Goal: Transaction & Acquisition: Purchase product/service

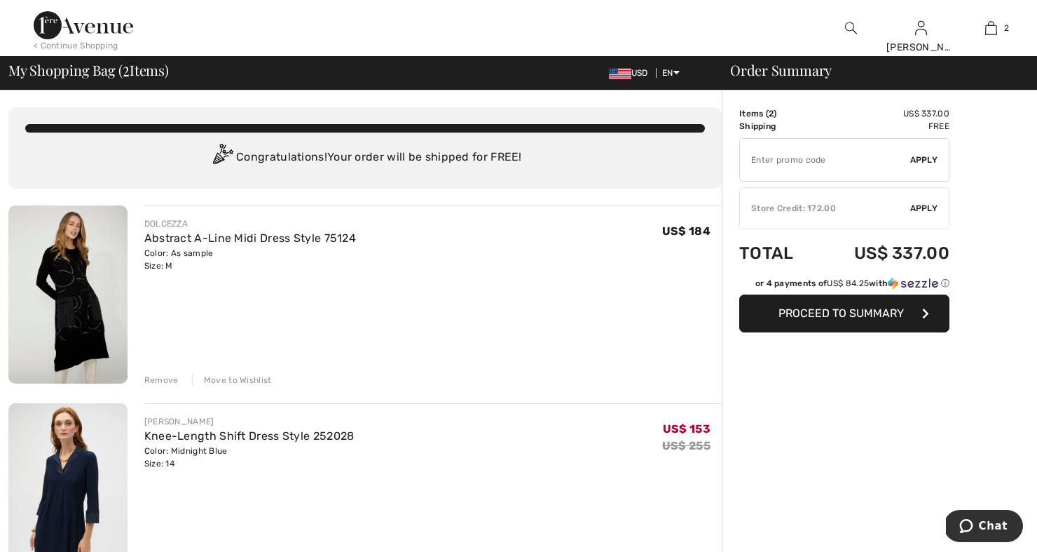
click at [59, 27] on img at bounding box center [84, 25] width 100 height 28
click at [59, 46] on div "< Continue Shopping" at bounding box center [76, 45] width 85 height 13
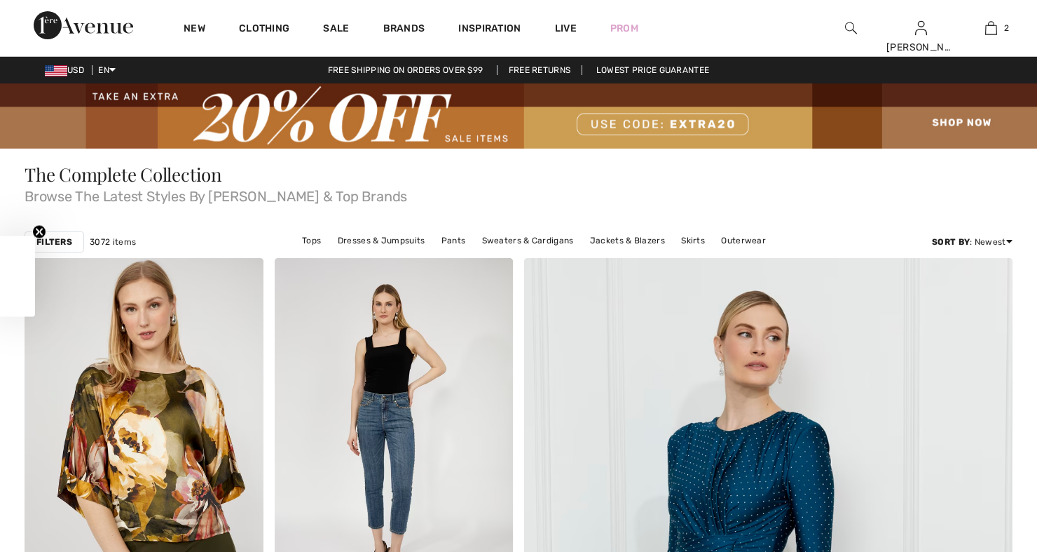
checkbox input "true"
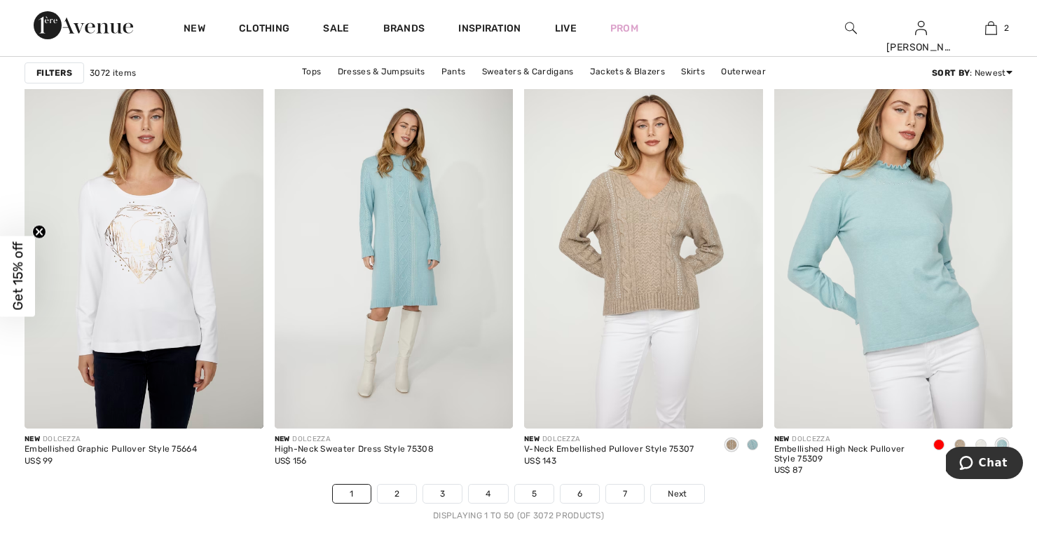
scroll to position [6249, 0]
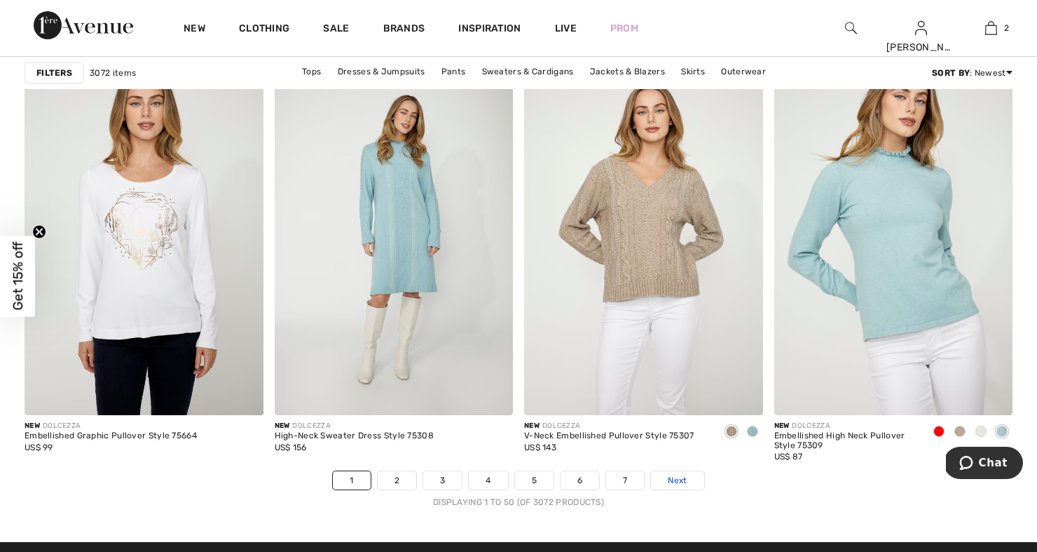
click at [667, 471] on link "Next" at bounding box center [677, 480] width 53 height 18
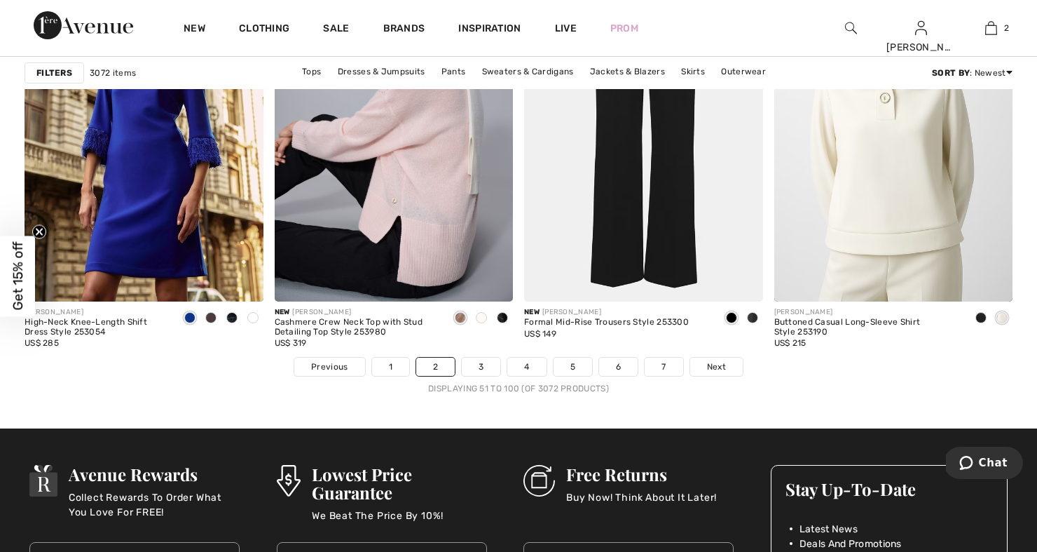
scroll to position [6365, 0]
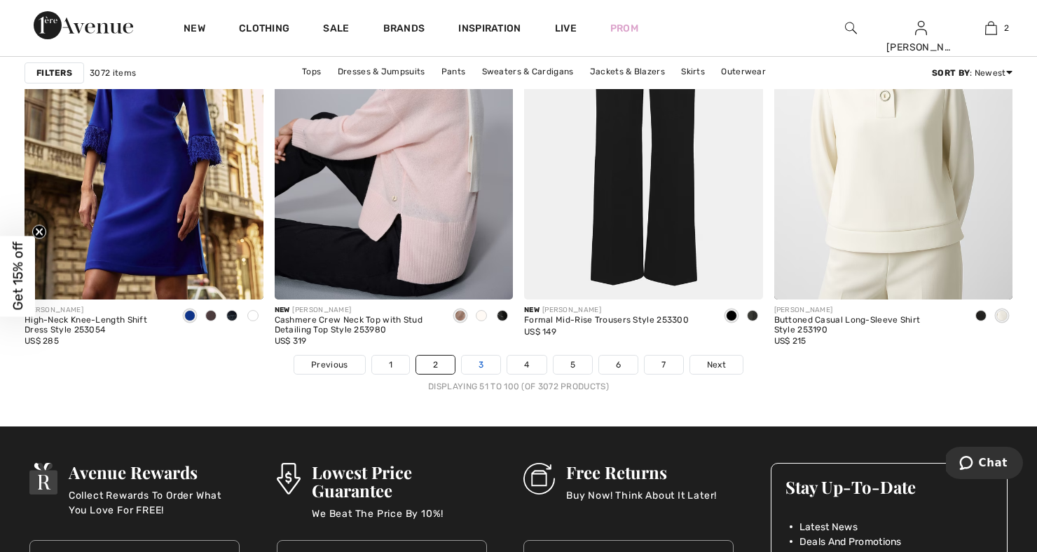
click at [481, 367] on link "3" at bounding box center [481, 364] width 39 height 18
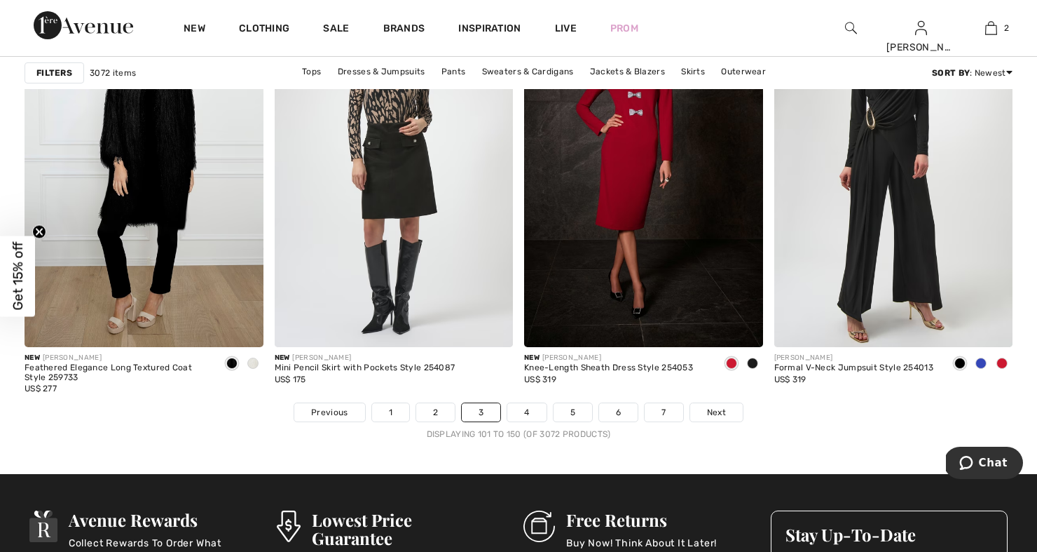
scroll to position [6325, 0]
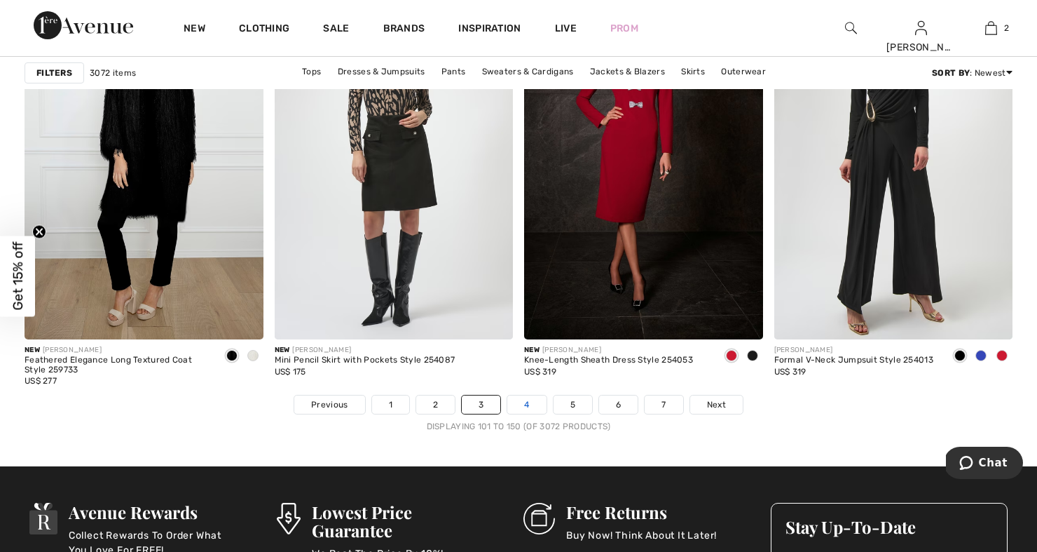
click at [528, 402] on link "4" at bounding box center [526, 404] width 39 height 18
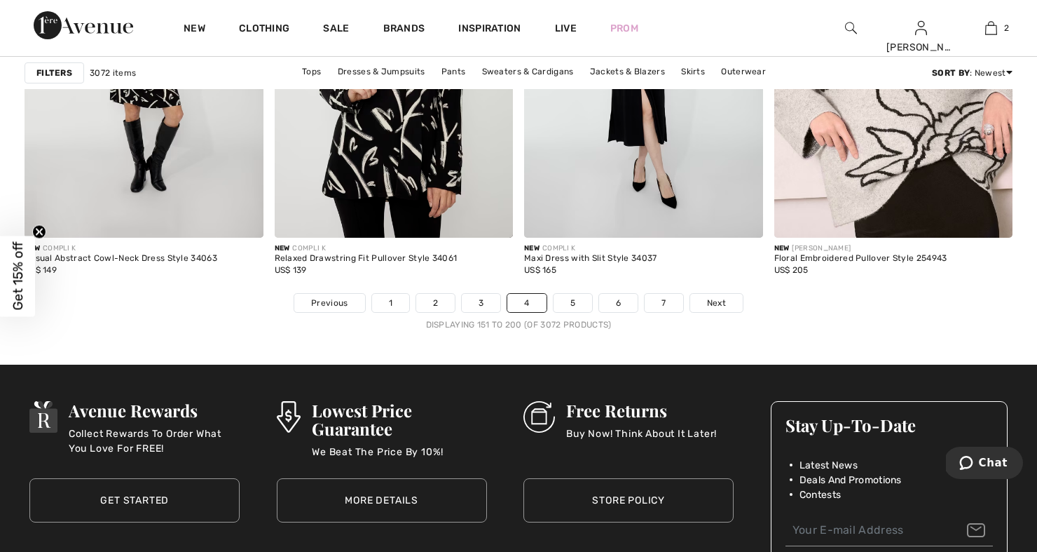
scroll to position [6429, 0]
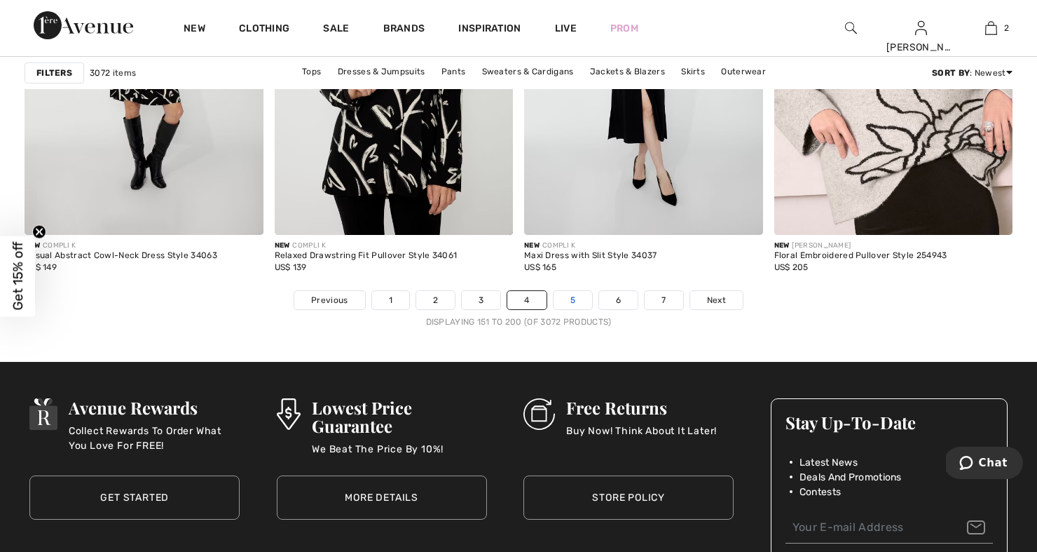
click at [575, 301] on link "5" at bounding box center [573, 300] width 39 height 18
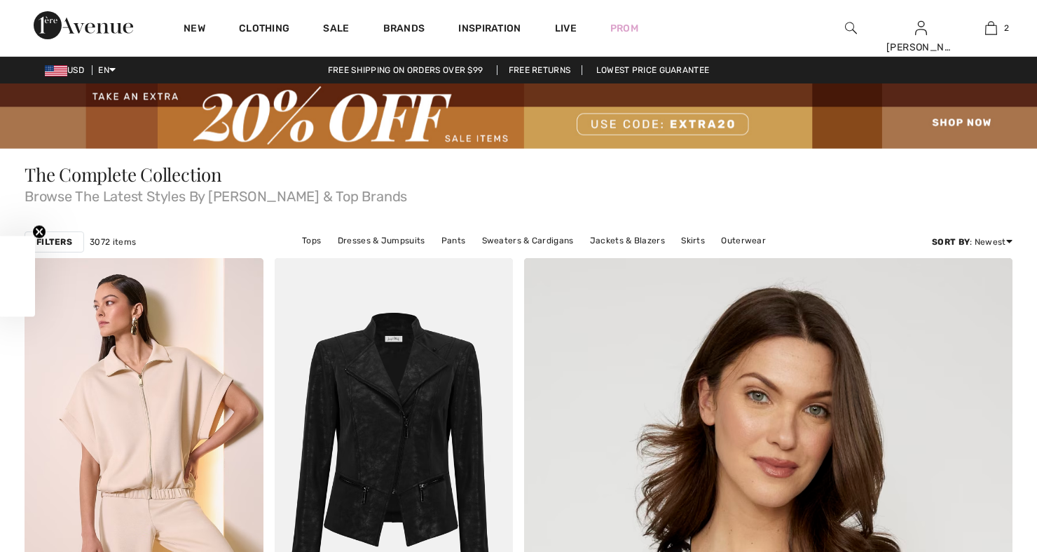
checkbox input "true"
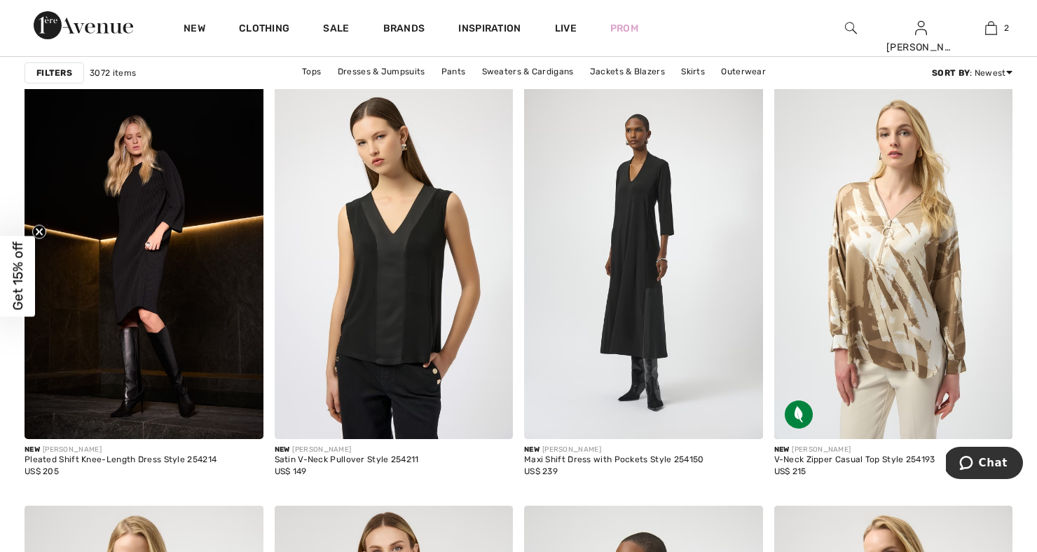
scroll to position [2454, 0]
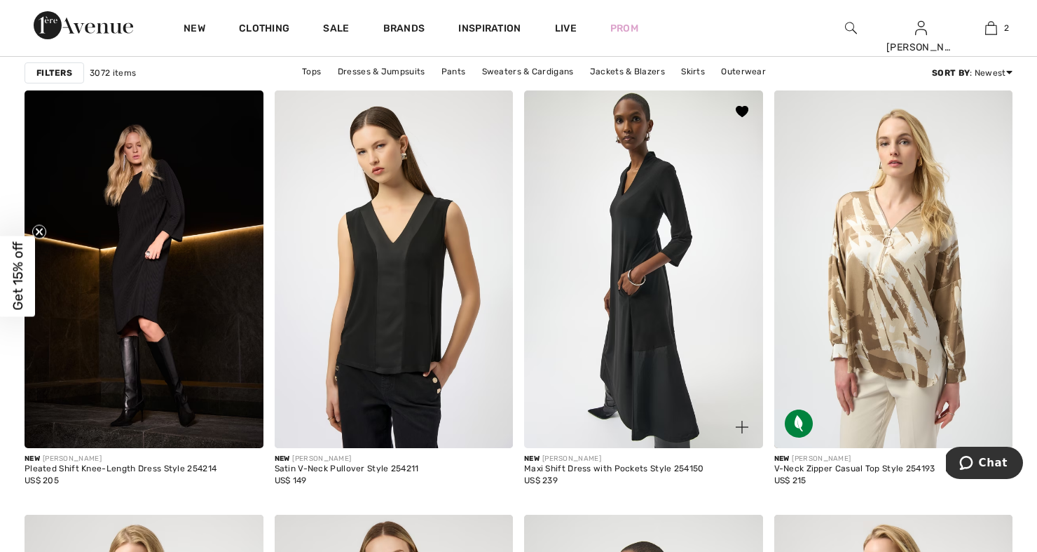
click at [647, 291] on img at bounding box center [643, 269] width 239 height 358
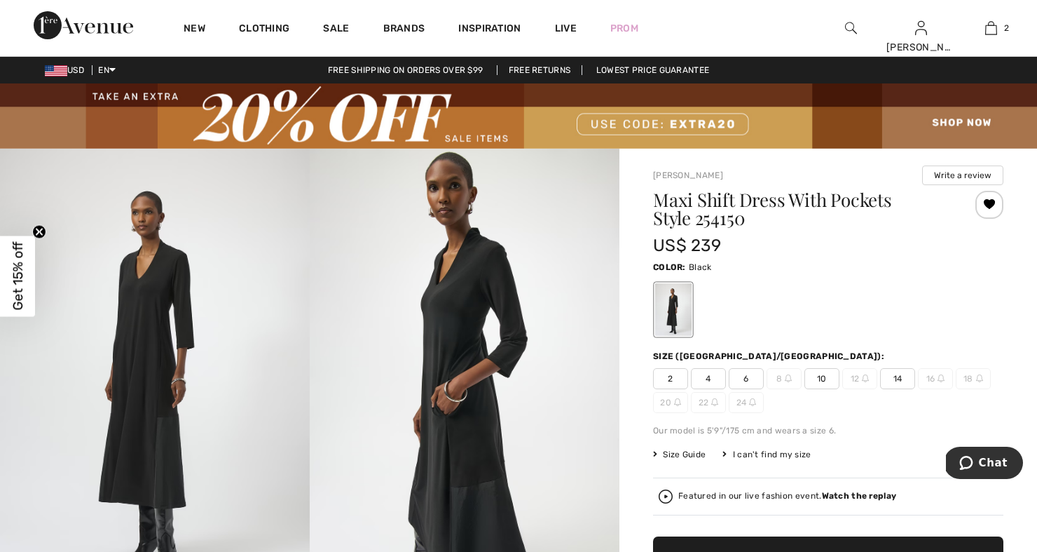
click at [813, 381] on span "10" at bounding box center [822, 378] width 35 height 21
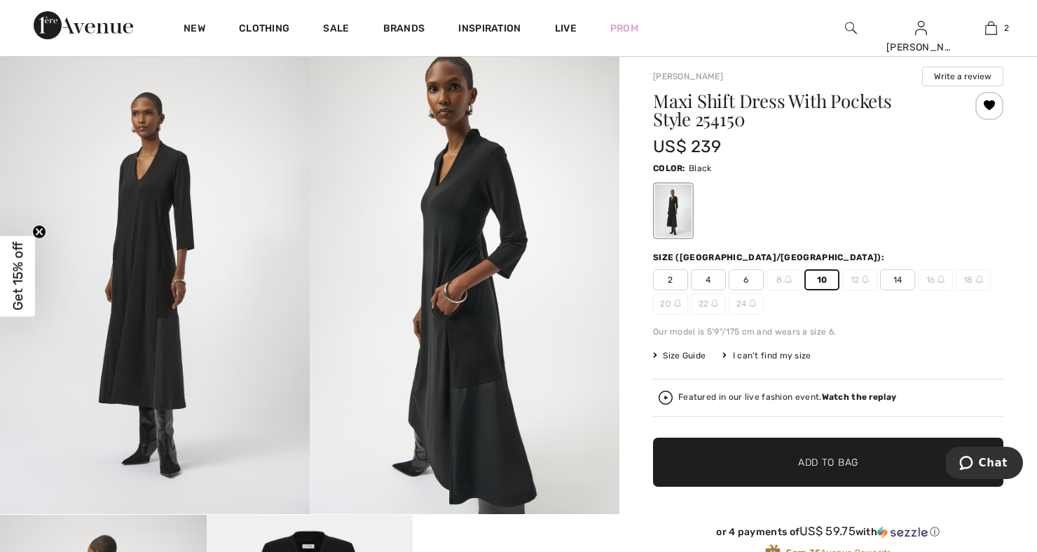
scroll to position [105, 0]
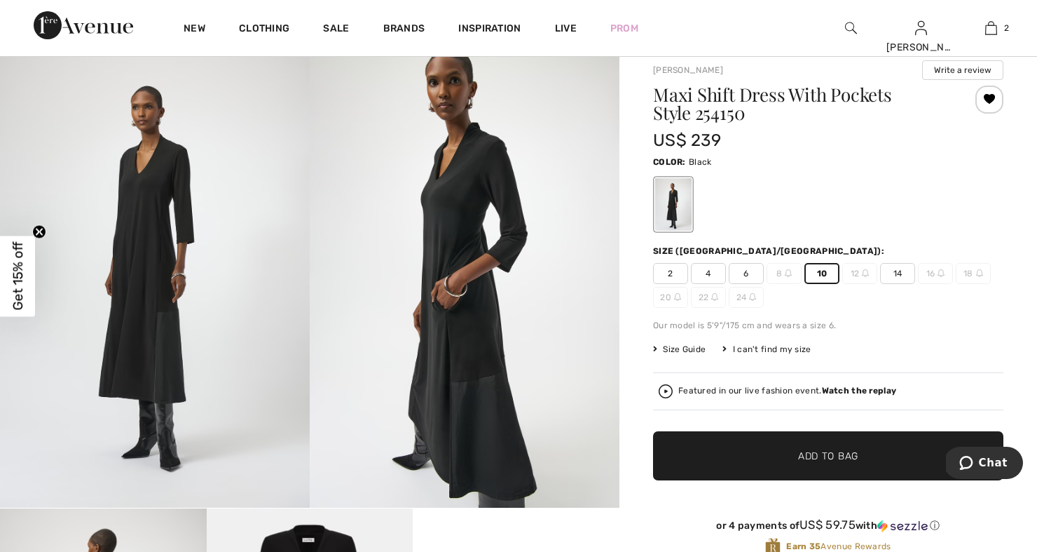
click at [786, 348] on div "I can't find my size" at bounding box center [767, 349] width 88 height 13
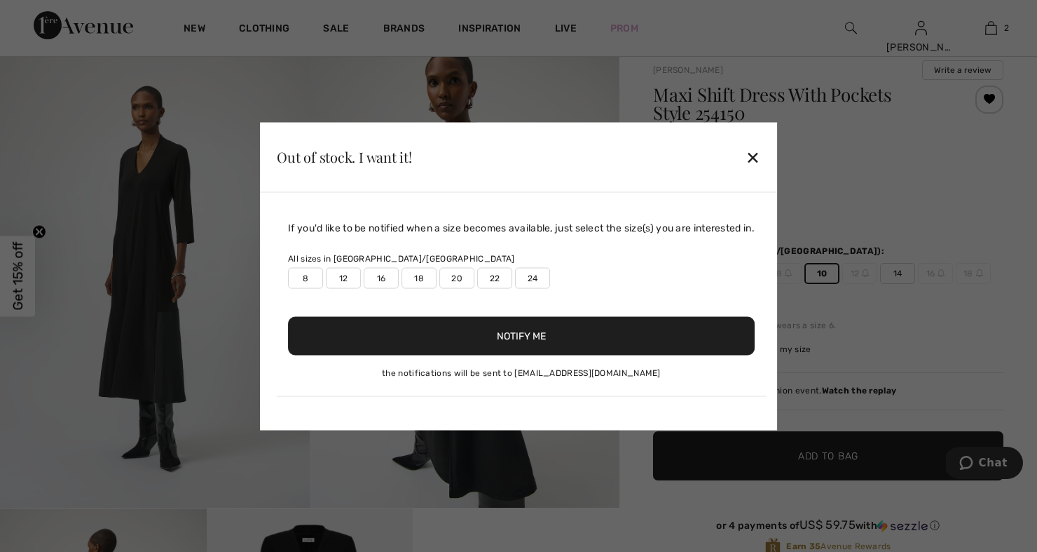
click at [346, 284] on label "12" at bounding box center [343, 277] width 35 height 21
click at [430, 344] on button "Notify Me" at bounding box center [521, 335] width 467 height 39
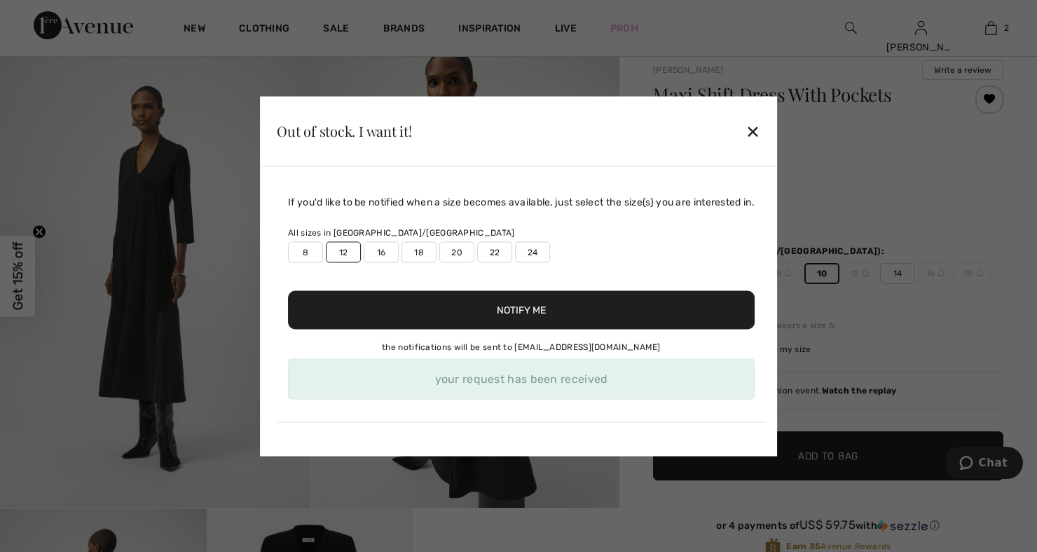
click at [755, 126] on div "✕" at bounding box center [753, 130] width 15 height 29
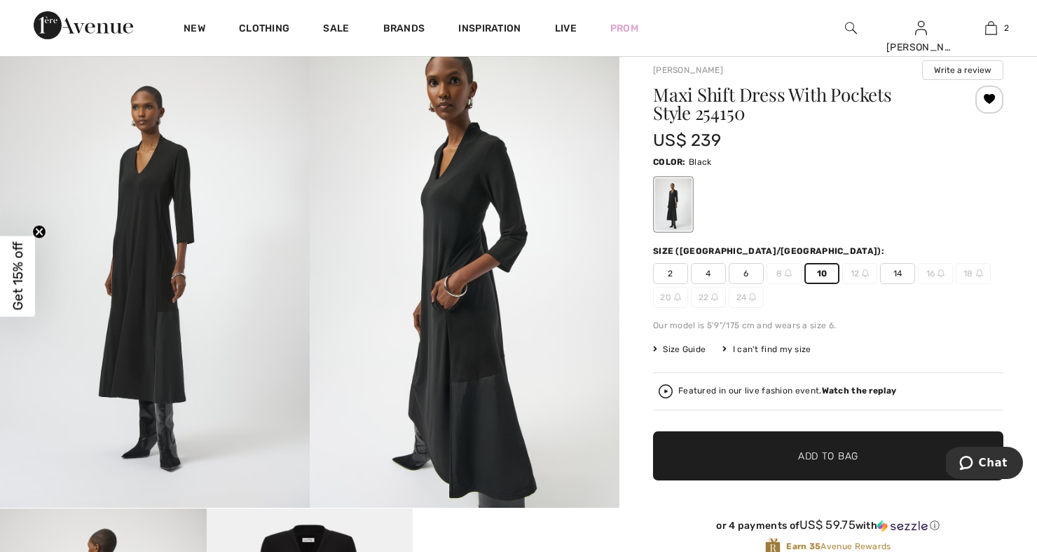
click at [752, 454] on span "✔ Added to Bag Add to Bag" at bounding box center [828, 455] width 350 height 49
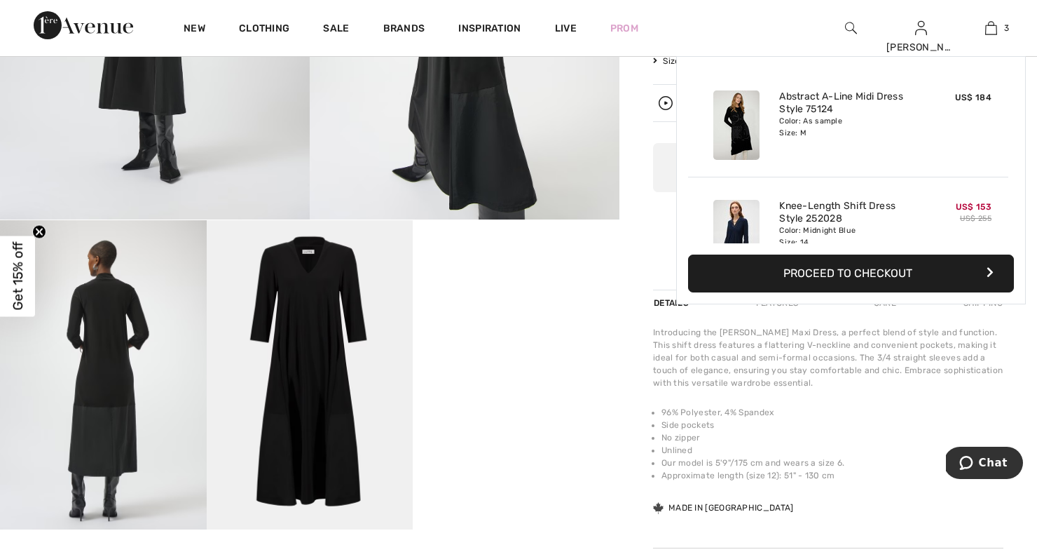
scroll to position [130, 0]
